Goal: Transaction & Acquisition: Book appointment/travel/reservation

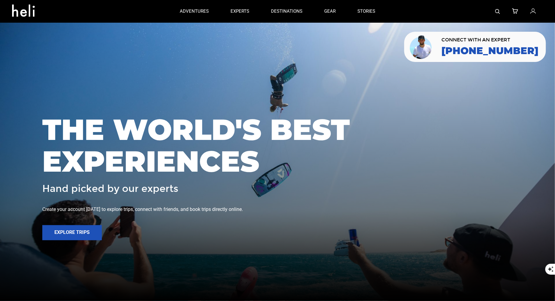
click at [497, 12] on img at bounding box center [497, 11] width 5 height 5
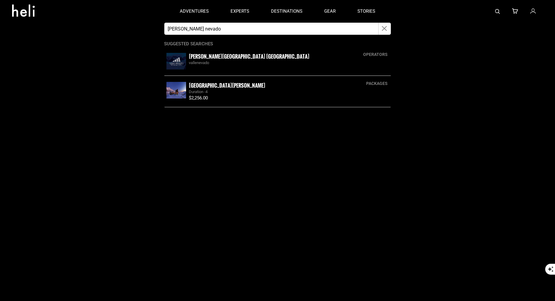
type input "[PERSON_NAME] nevado"
click at [221, 60] on small "[PERSON_NAME][GEOGRAPHIC_DATA] [GEOGRAPHIC_DATA]" at bounding box center [249, 57] width 121 height 8
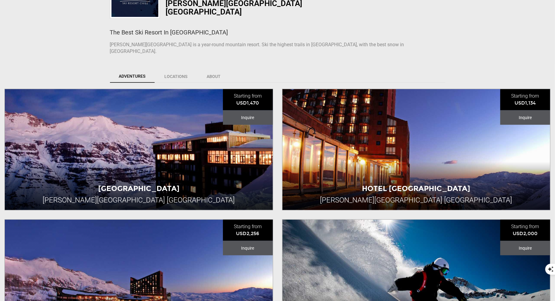
scroll to position [349, 0]
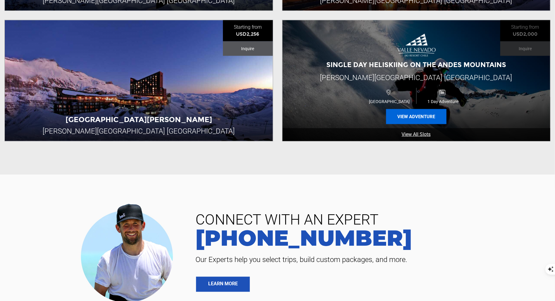
click at [400, 109] on button "View Adventure" at bounding box center [416, 116] width 60 height 15
